Goal: Information Seeking & Learning: Learn about a topic

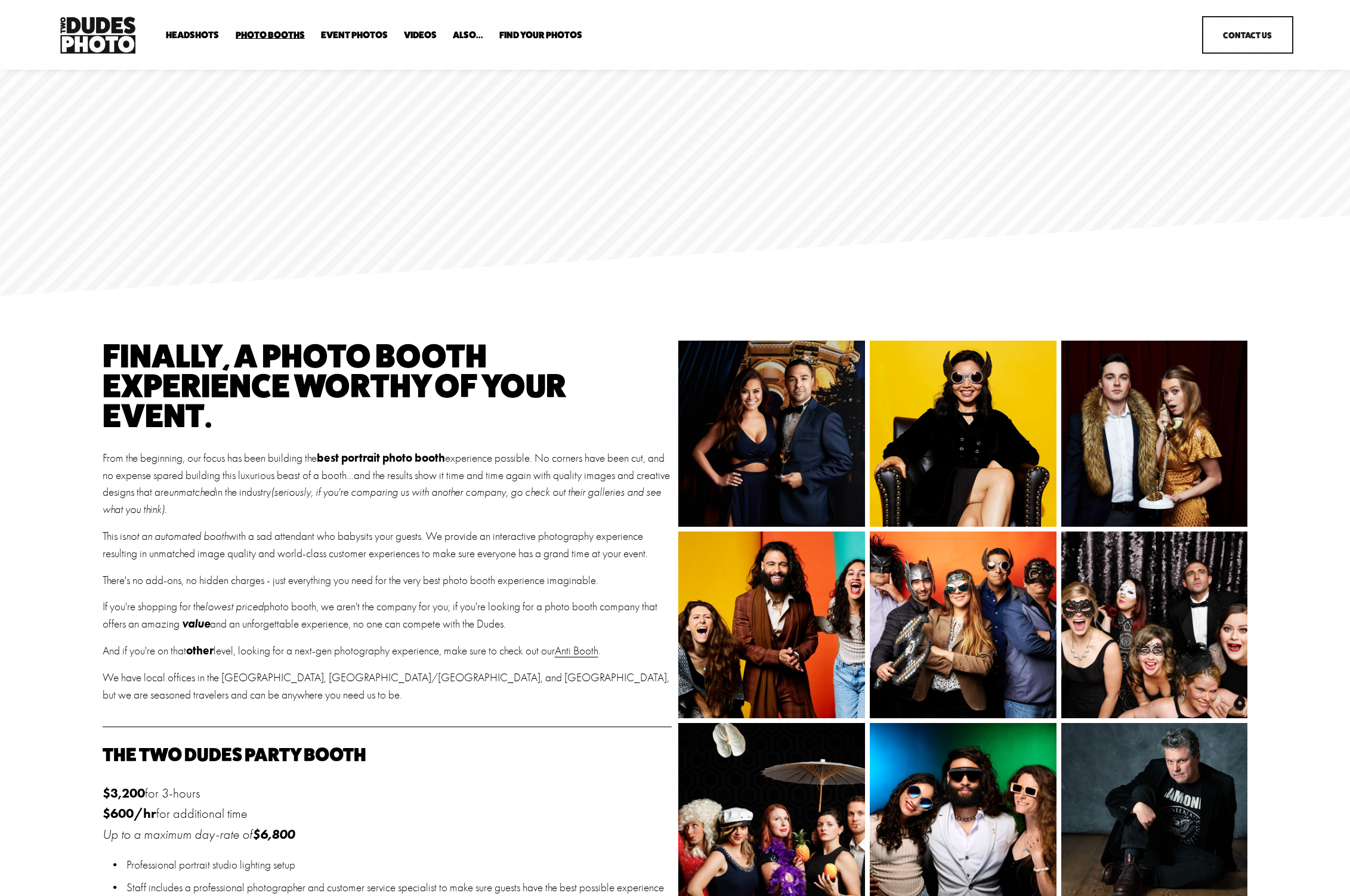
click at [0, 0] on span "Tuxedo B+W Booth" at bounding box center [0, 0] width 0 height 0
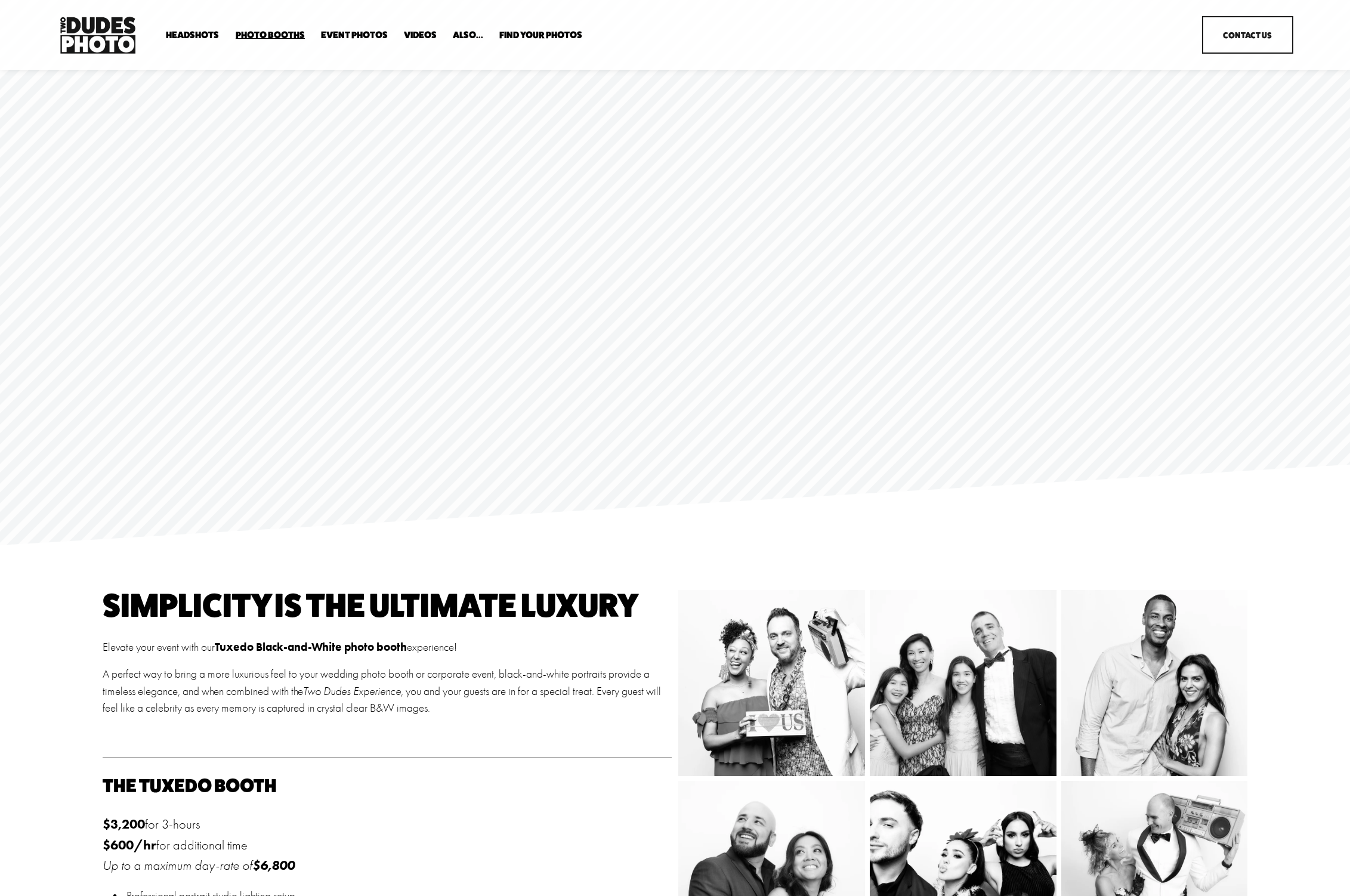
click at [0, 0] on span "Anti Booth" at bounding box center [0, 0] width 0 height 0
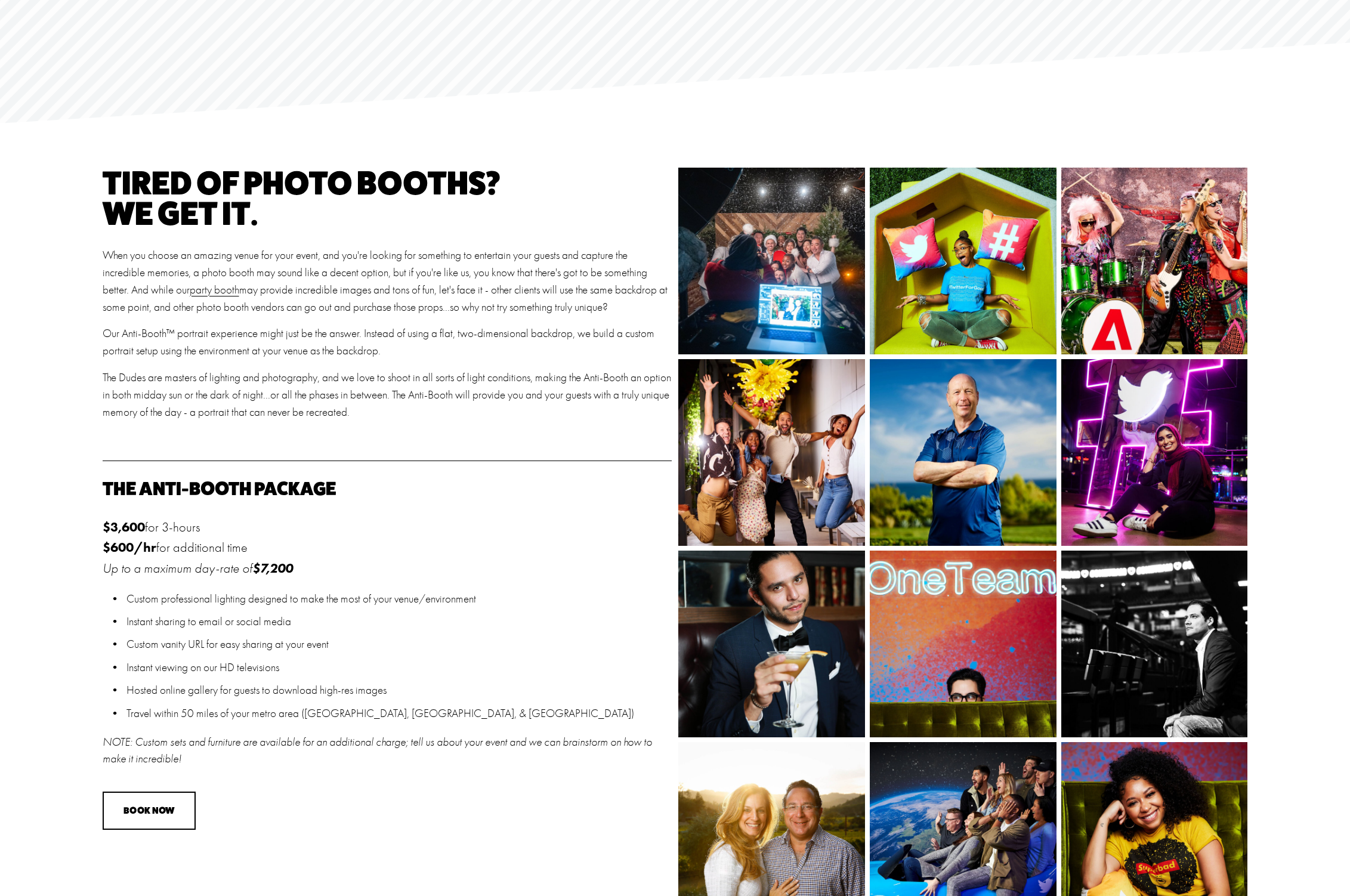
scroll to position [106, 0]
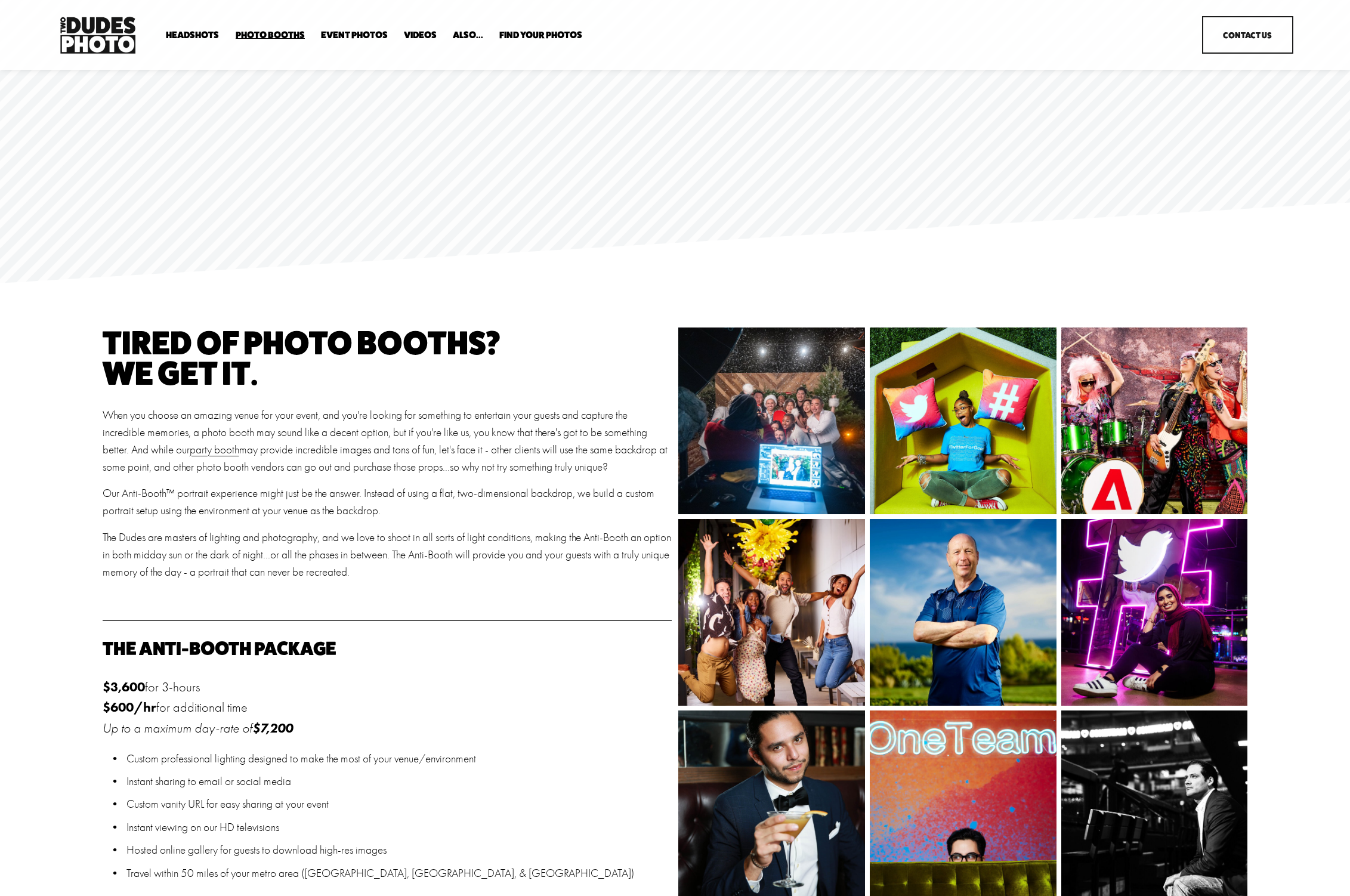
click at [0, 0] on span "Overhead Booth" at bounding box center [0, 0] width 0 height 0
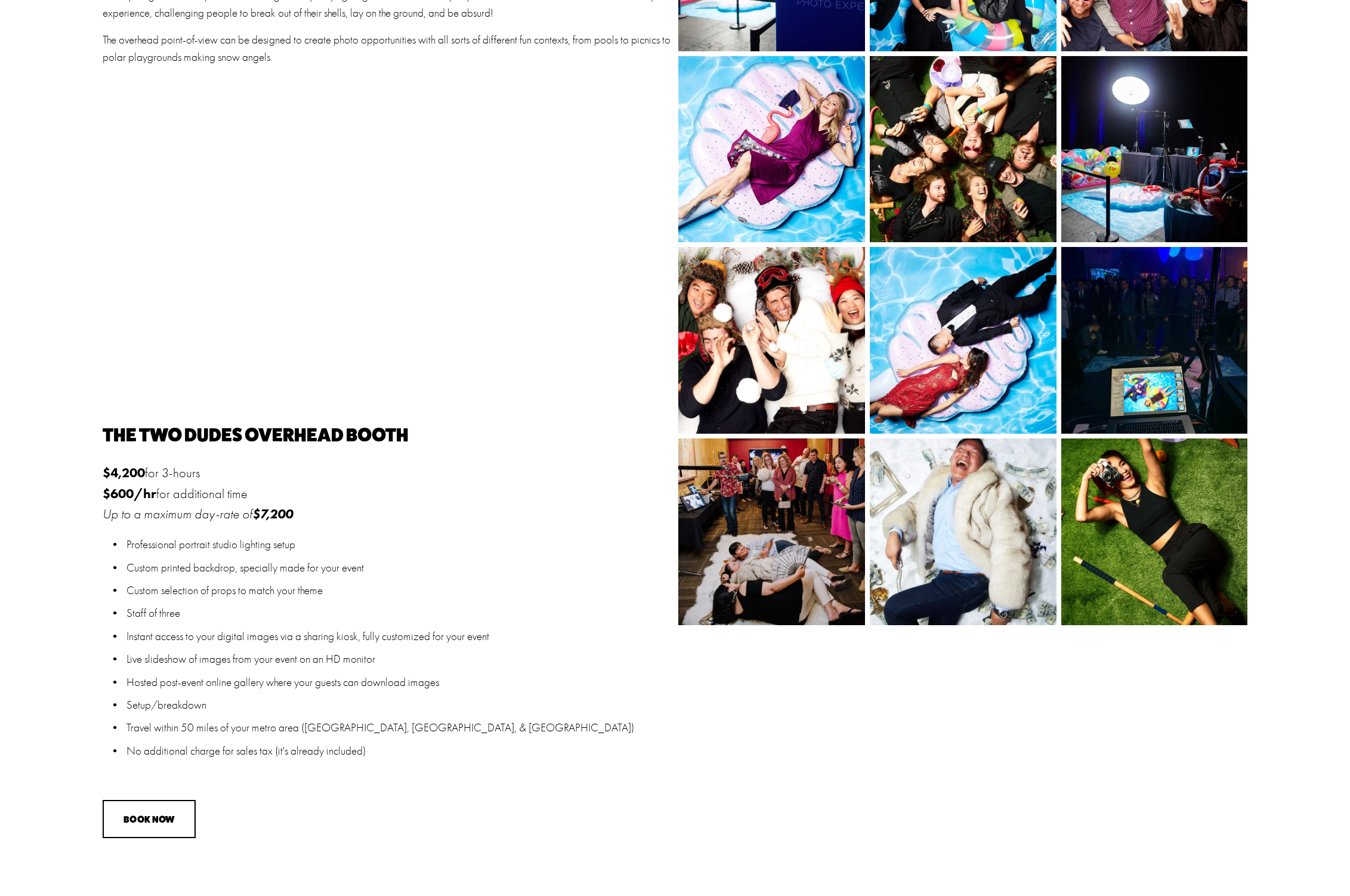
scroll to position [516, 0]
